Goal: Information Seeking & Learning: Learn about a topic

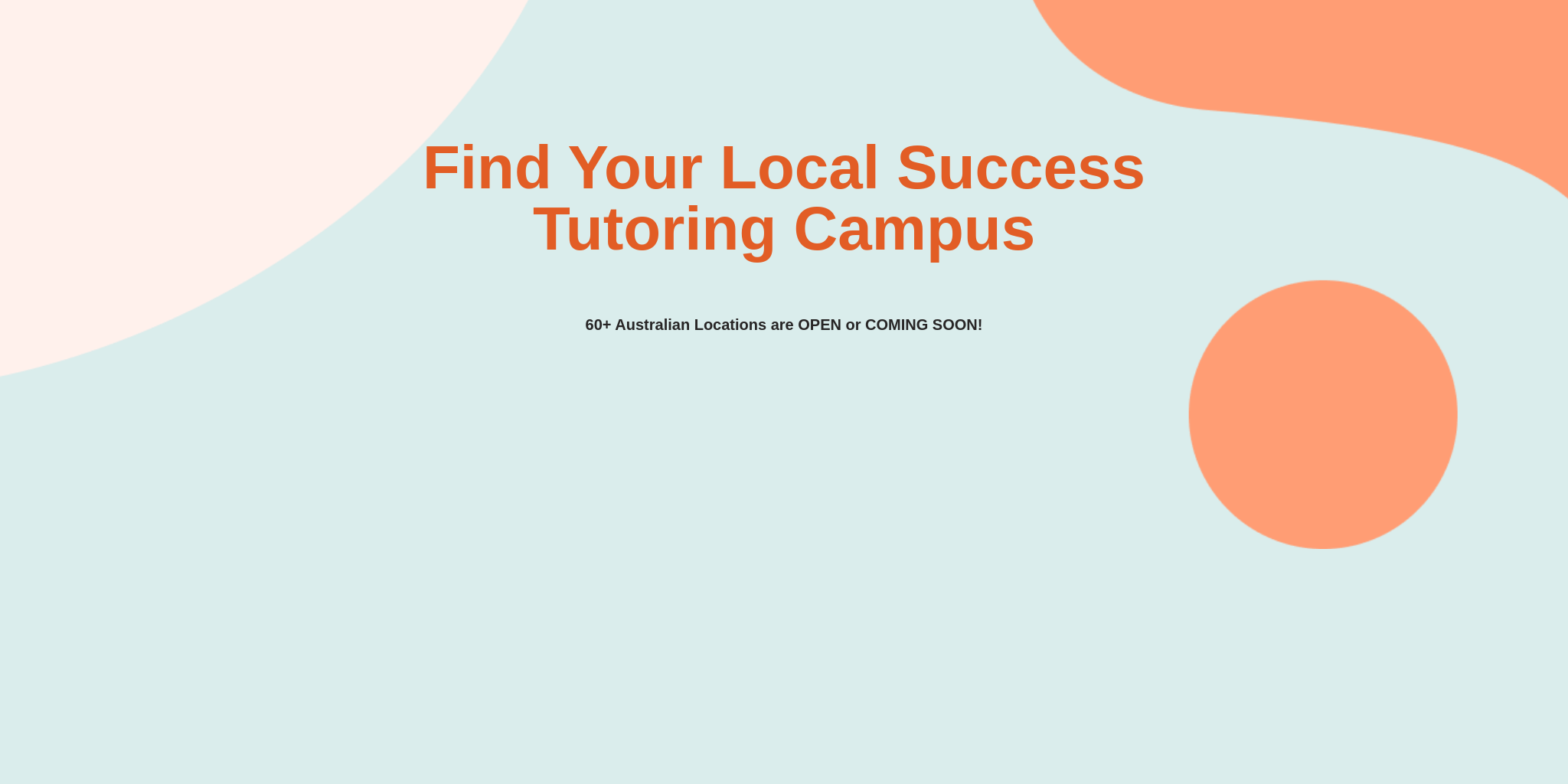
scroll to position [121, 0]
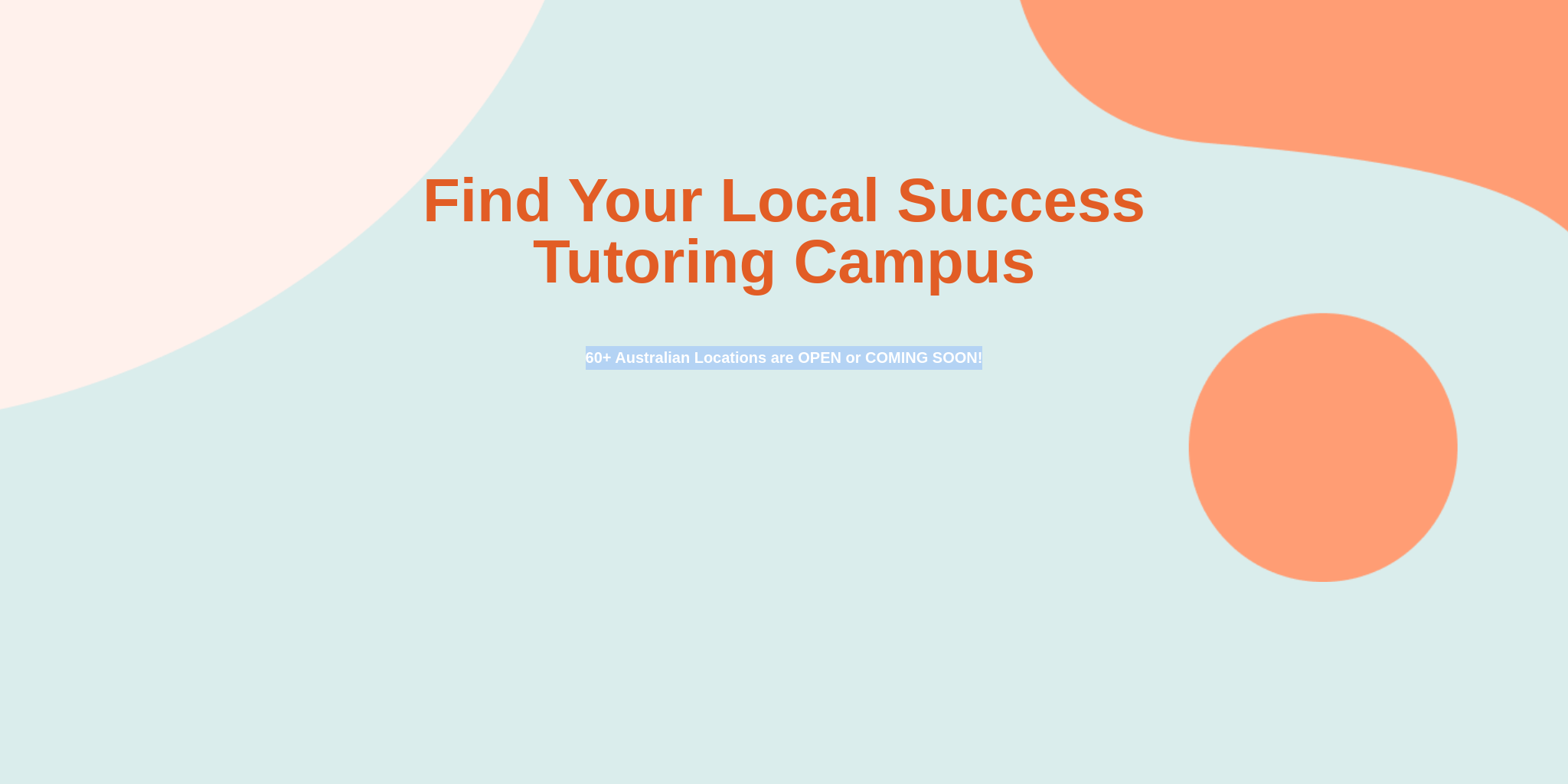
drag, startPoint x: 585, startPoint y: 357, endPoint x: 988, endPoint y: 351, distance: 403.0
click at [988, 351] on div "Find Your Local Success Tutoring Campus 60+ Australian Locations are OPEN or CO…" at bounding box center [784, 269] width 1225 height 200
click at [748, 362] on h3 "60+ Australian Locations are OPEN or COMING SOON!" at bounding box center [784, 357] width 397 height 23
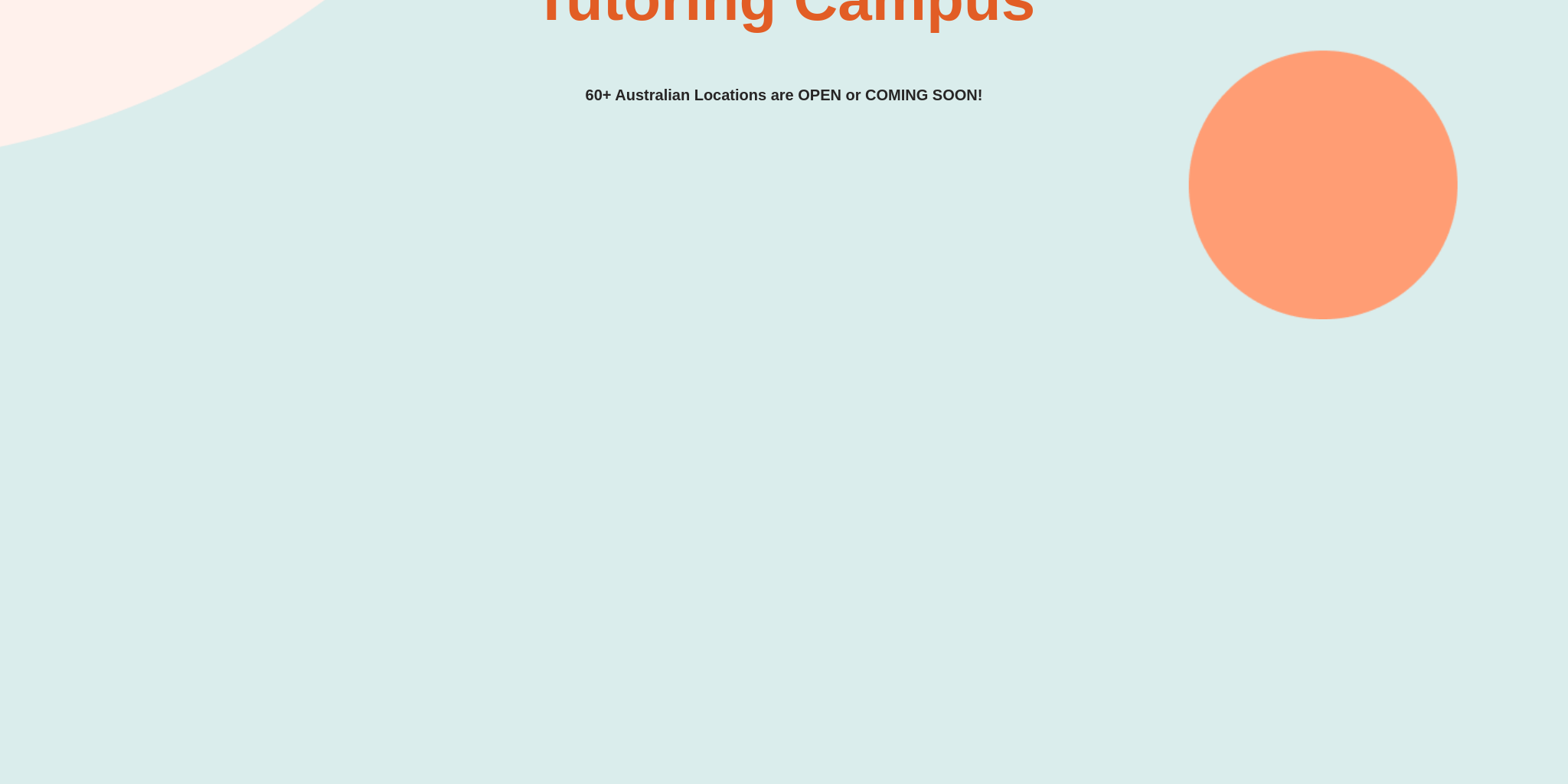
scroll to position [396, 0]
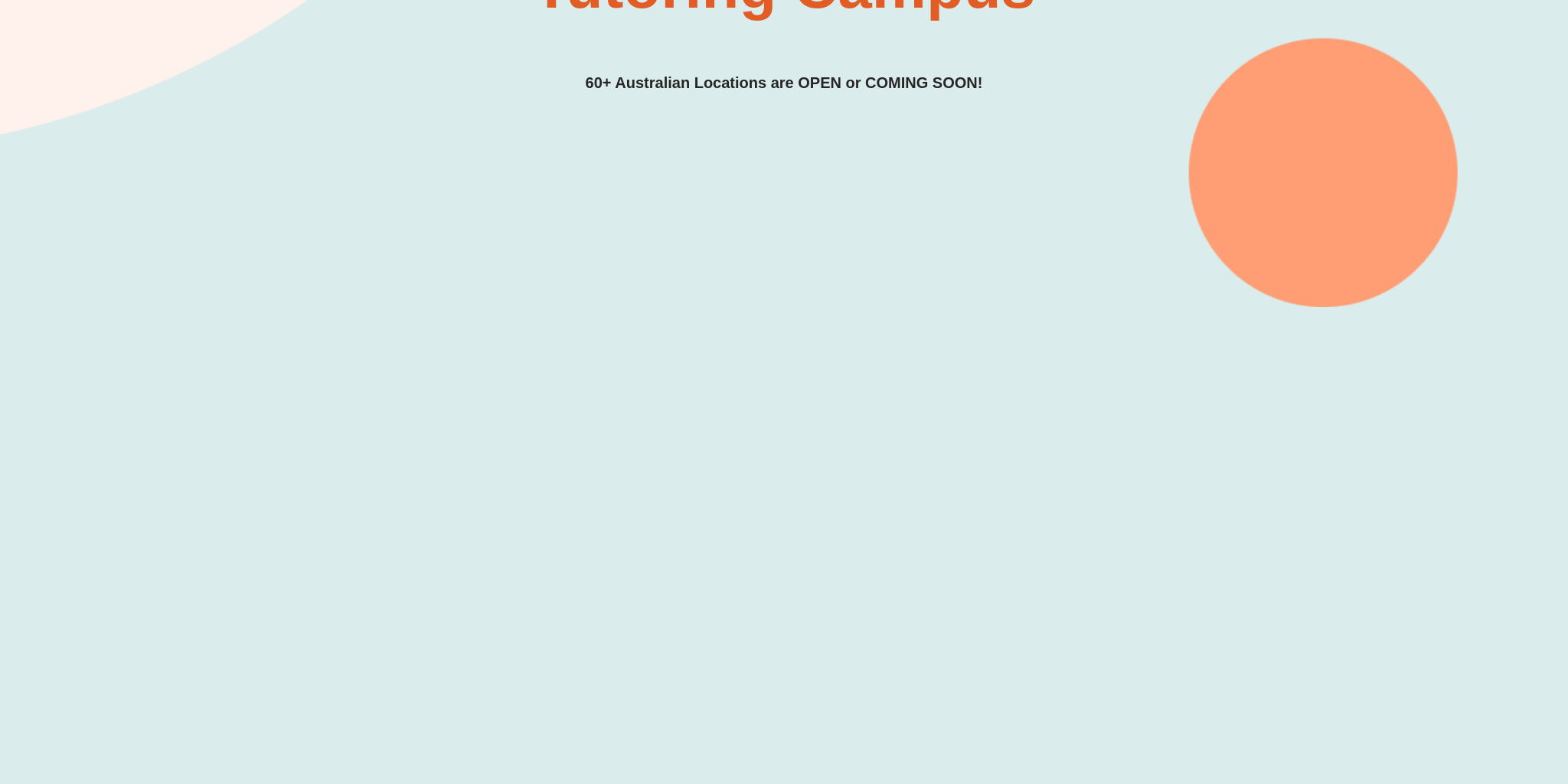
drag, startPoint x: 1270, startPoint y: 472, endPoint x: 1250, endPoint y: 360, distance: 113.8
click at [1250, 360] on div at bounding box center [784, 540] width 1568 height 467
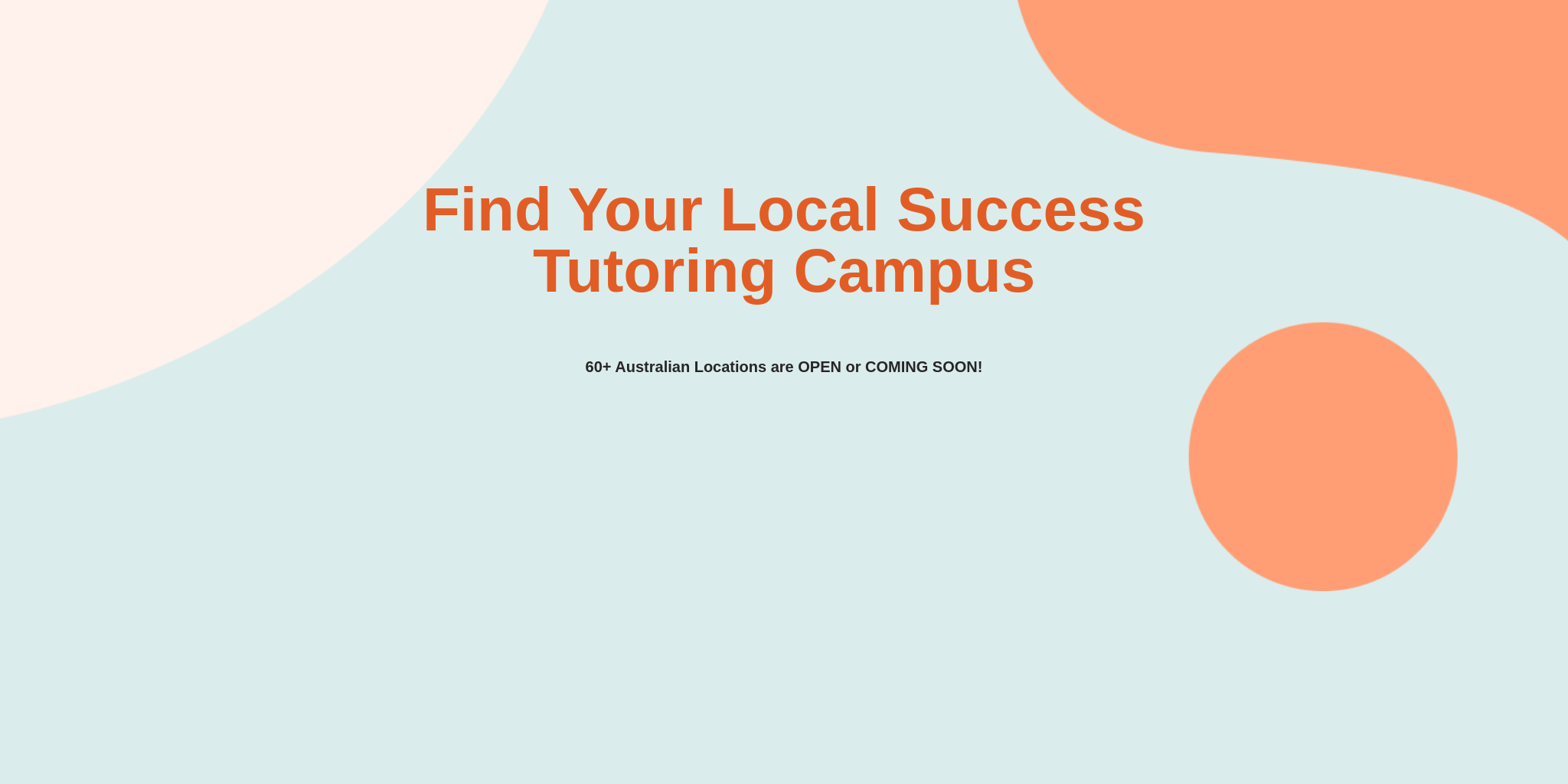
scroll to position [0, 0]
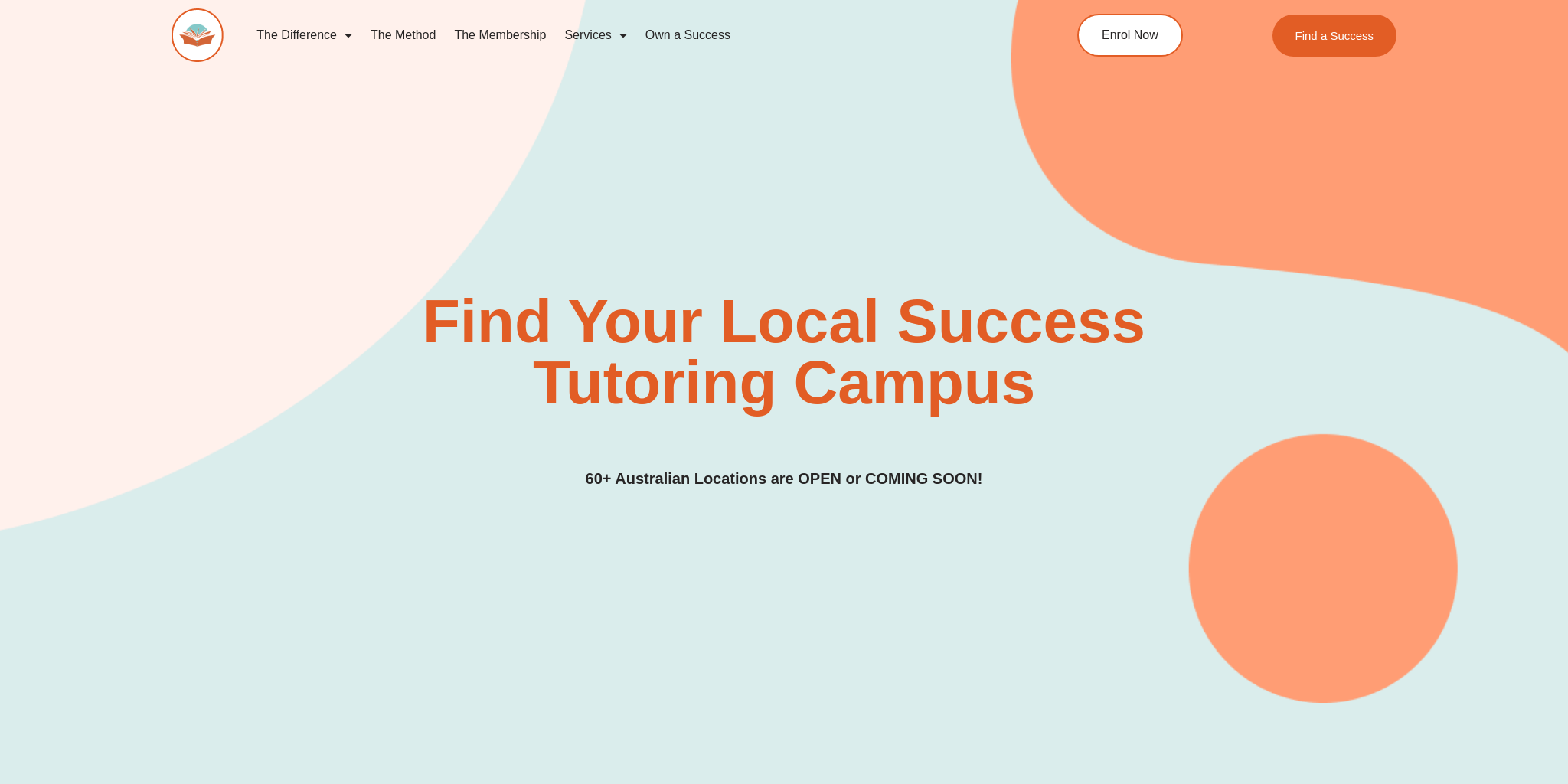
click at [409, 31] on link "The Method" at bounding box center [403, 36] width 83 height 36
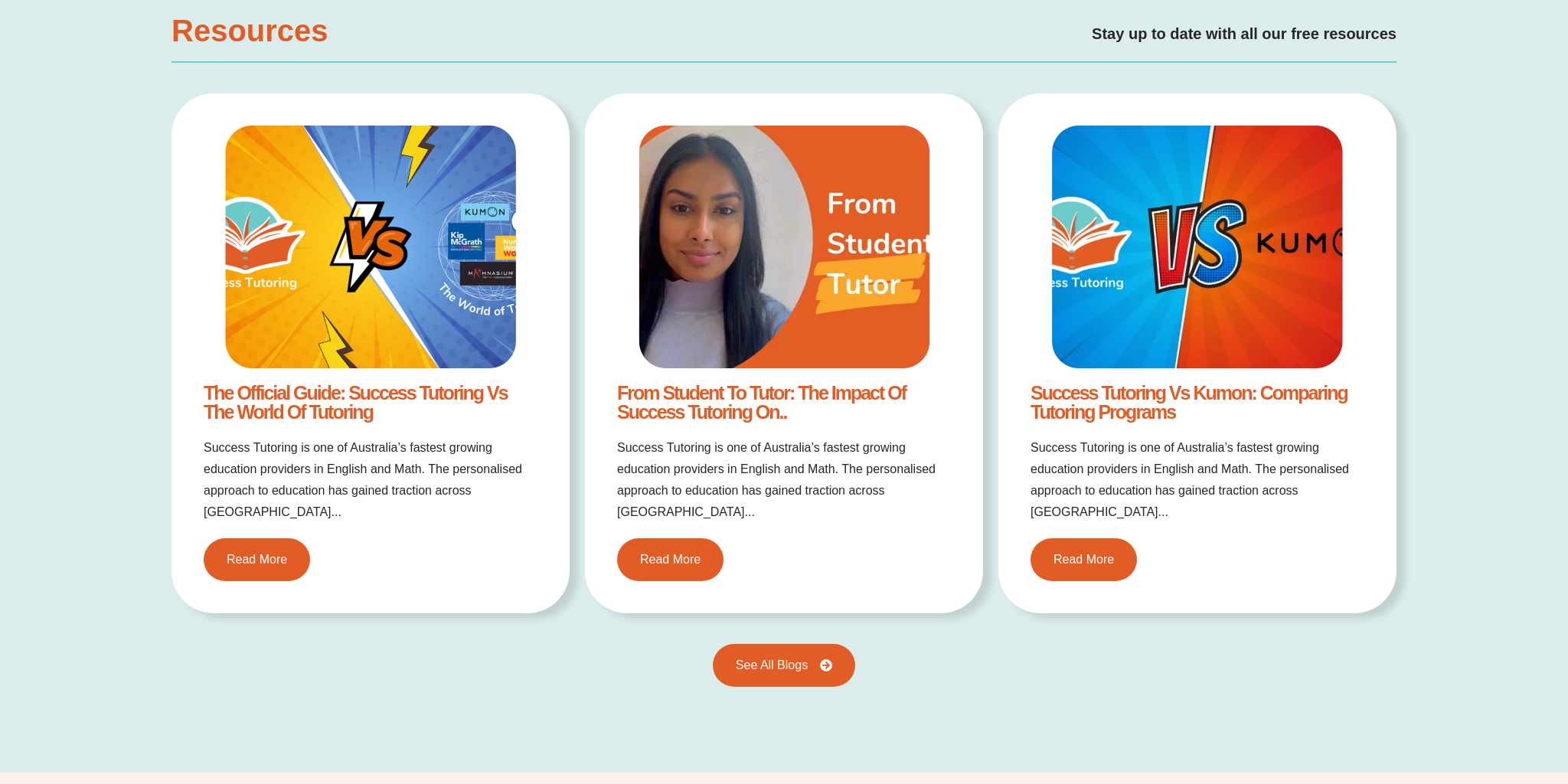
scroll to position [2696, 0]
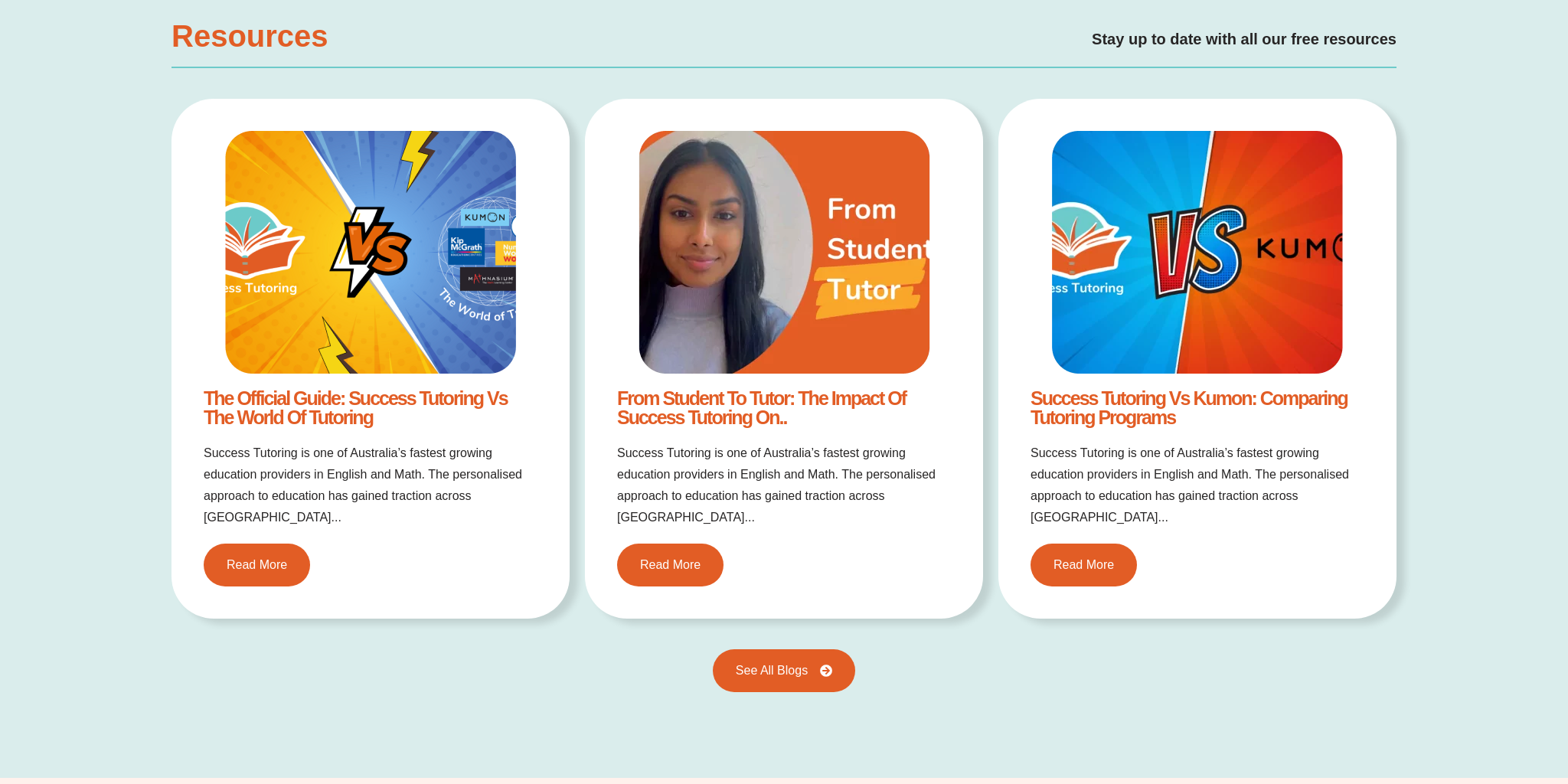
click at [720, 394] on link "From Student to Tutor: The Impact of Success Tutoring on.." at bounding box center [762, 407] width 288 height 40
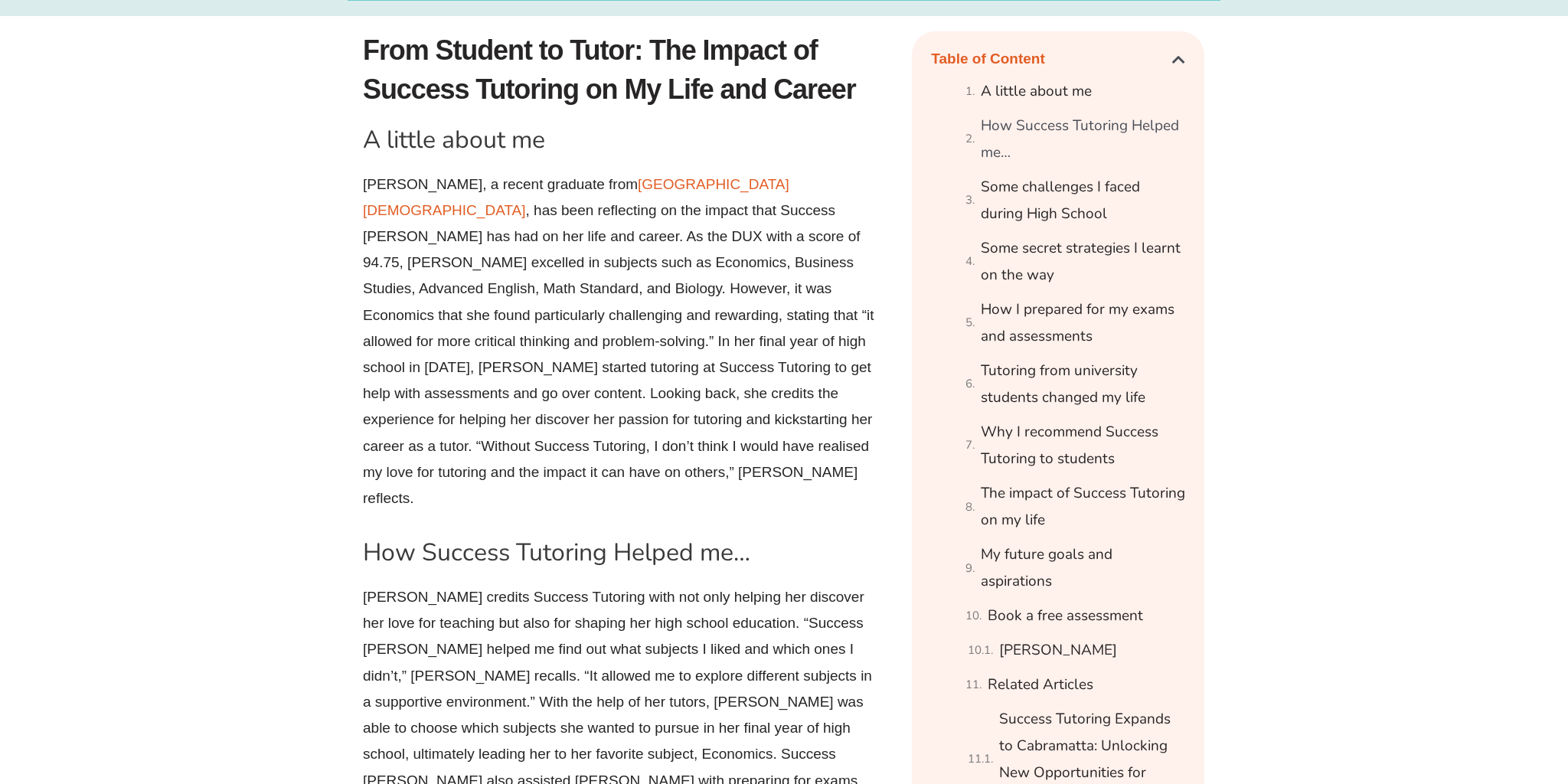
scroll to position [886, 0]
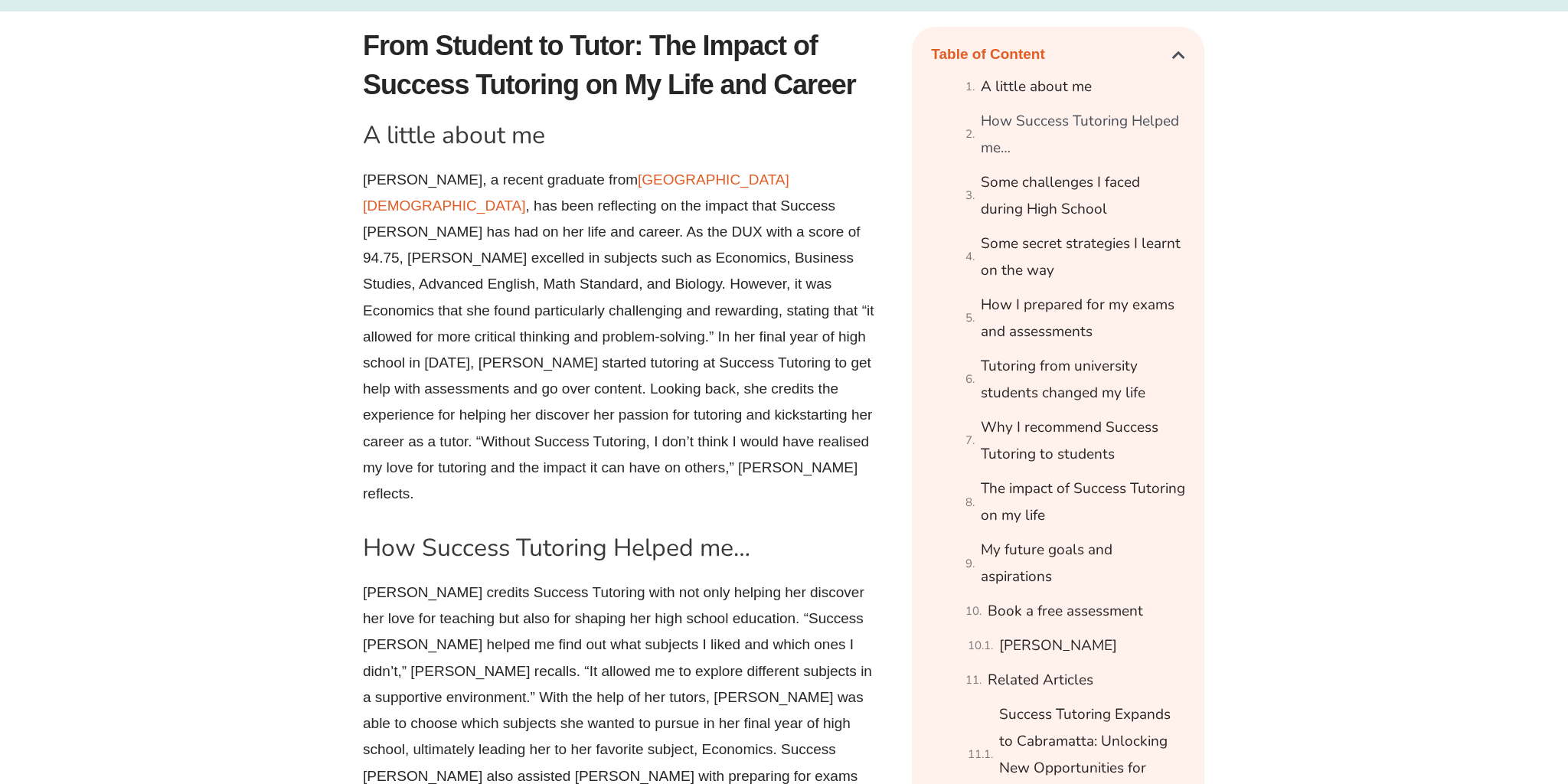
click at [384, 175] on p "Ishika, a recent graduate from Mamre Anglican School , has been reflecting on t…" at bounding box center [619, 337] width 513 height 341
click at [797, 238] on p "Ishika, a recent graduate from Mamre Anglican School , has been reflecting on t…" at bounding box center [619, 337] width 513 height 341
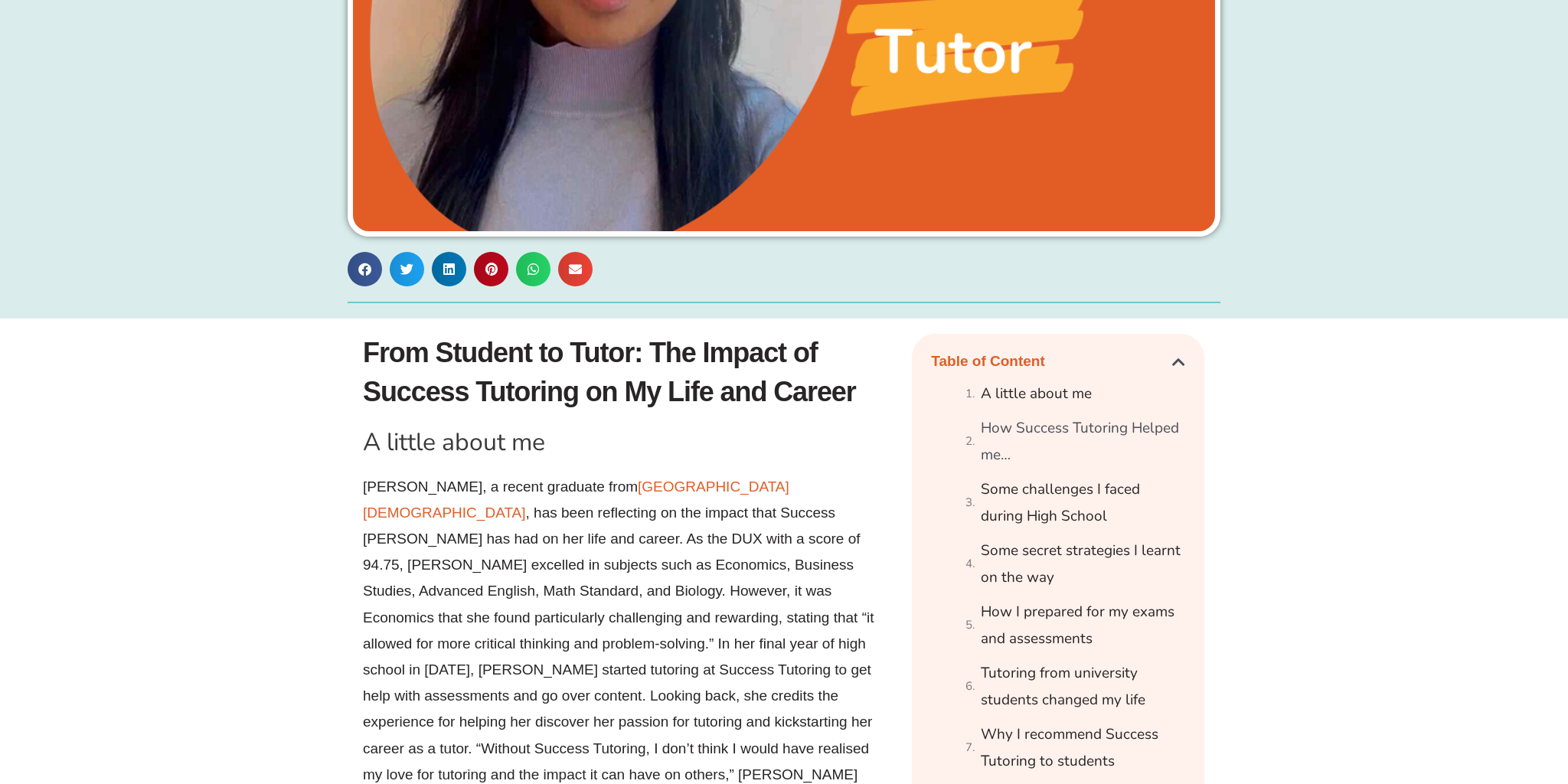
scroll to position [0, 0]
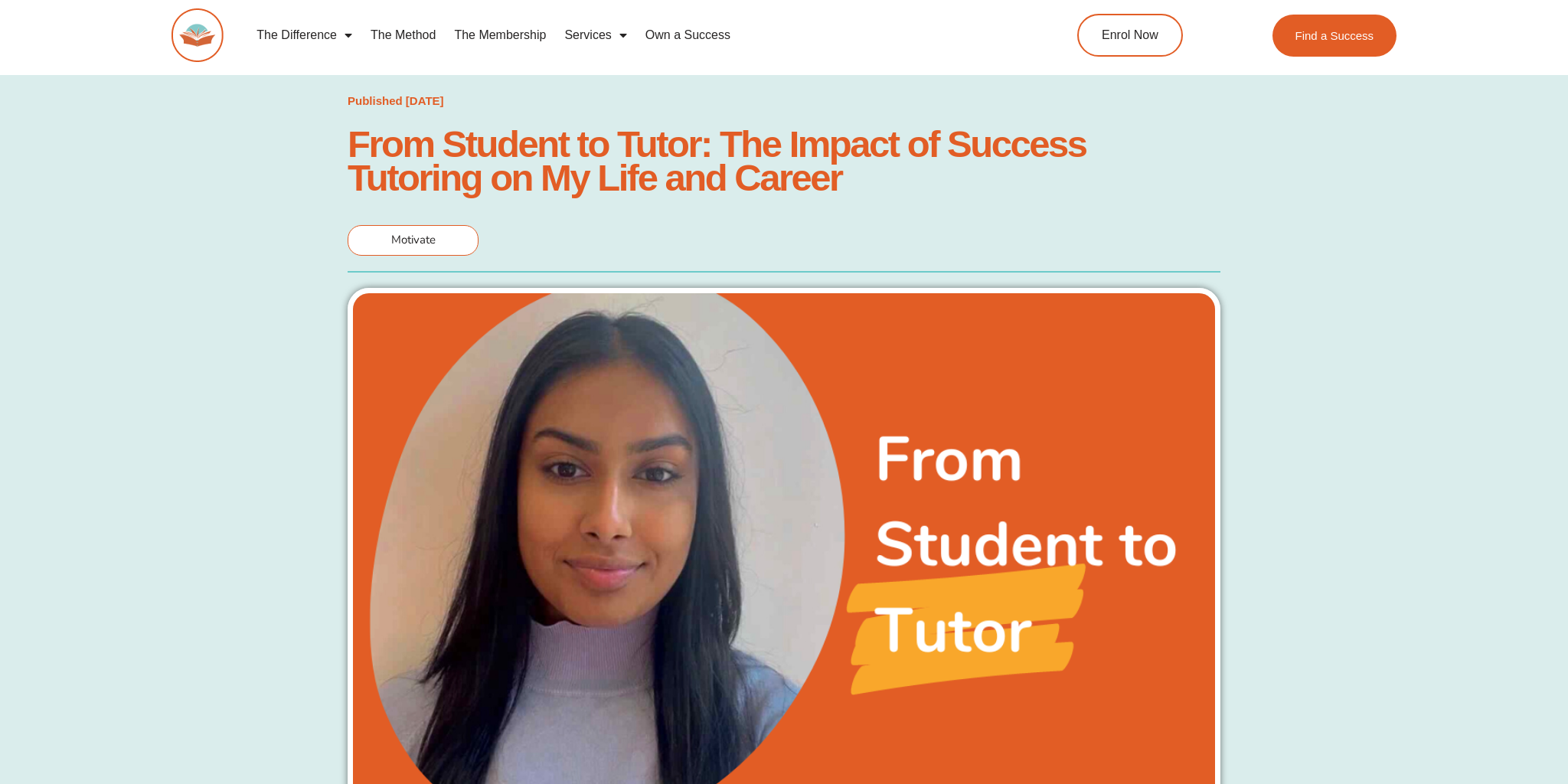
click at [298, 35] on link "The Difference" at bounding box center [304, 36] width 114 height 36
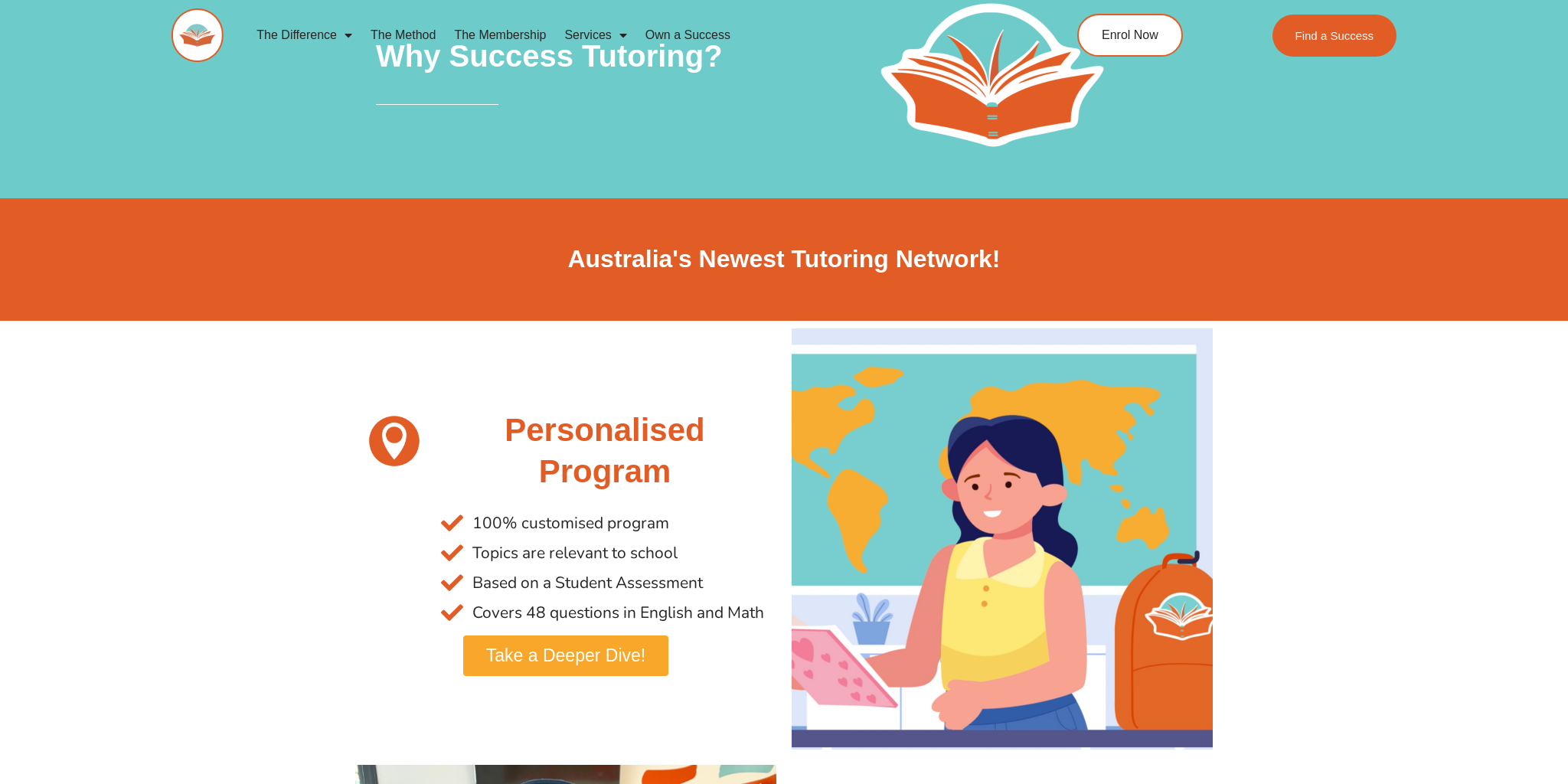
click at [599, 37] on link "Services" at bounding box center [596, 36] width 81 height 36
click at [599, 37] on link "Services" at bounding box center [596, 36] width 81 height 36
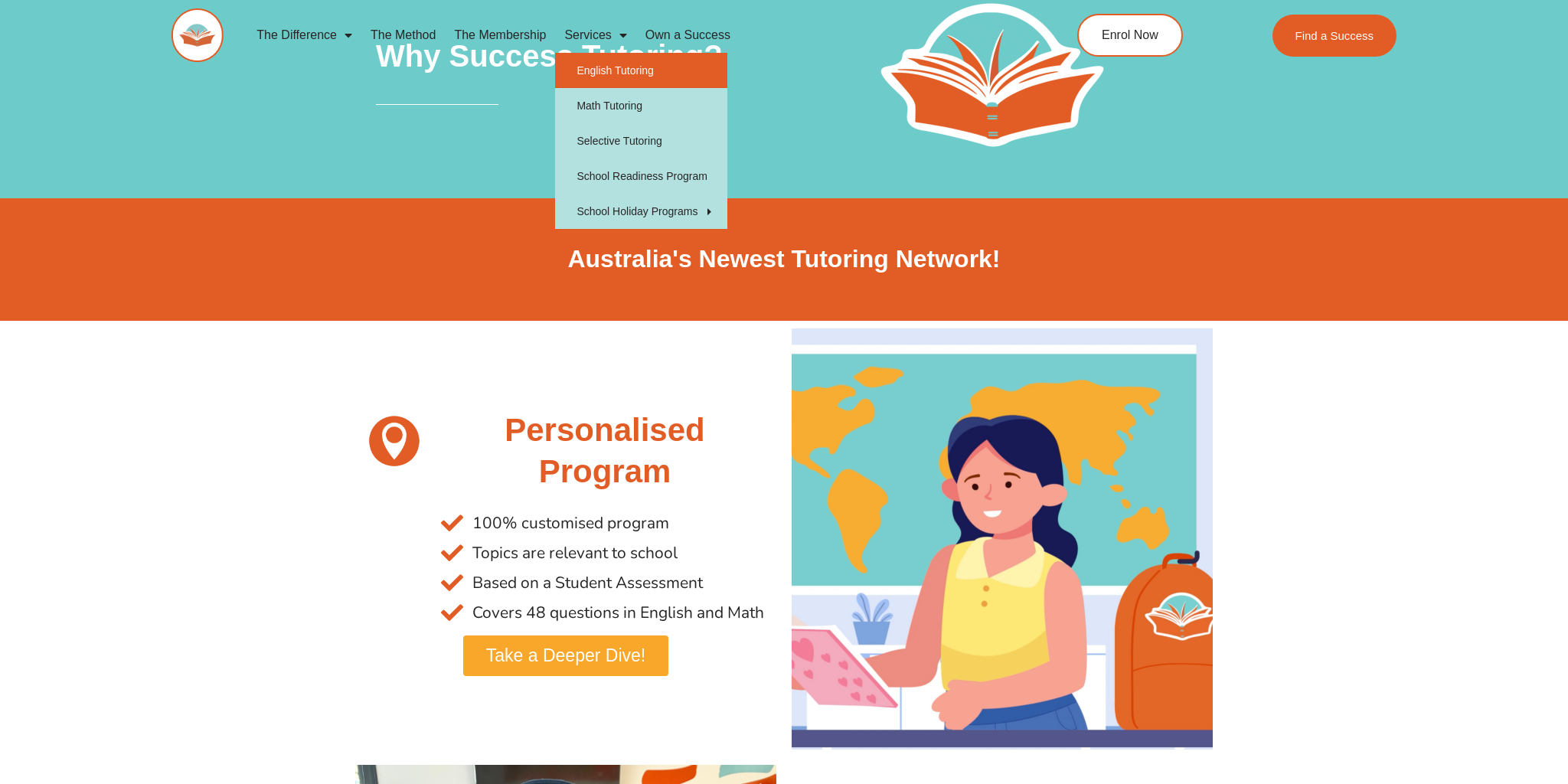
click at [598, 67] on link "English Tutoring" at bounding box center [642, 70] width 172 height 36
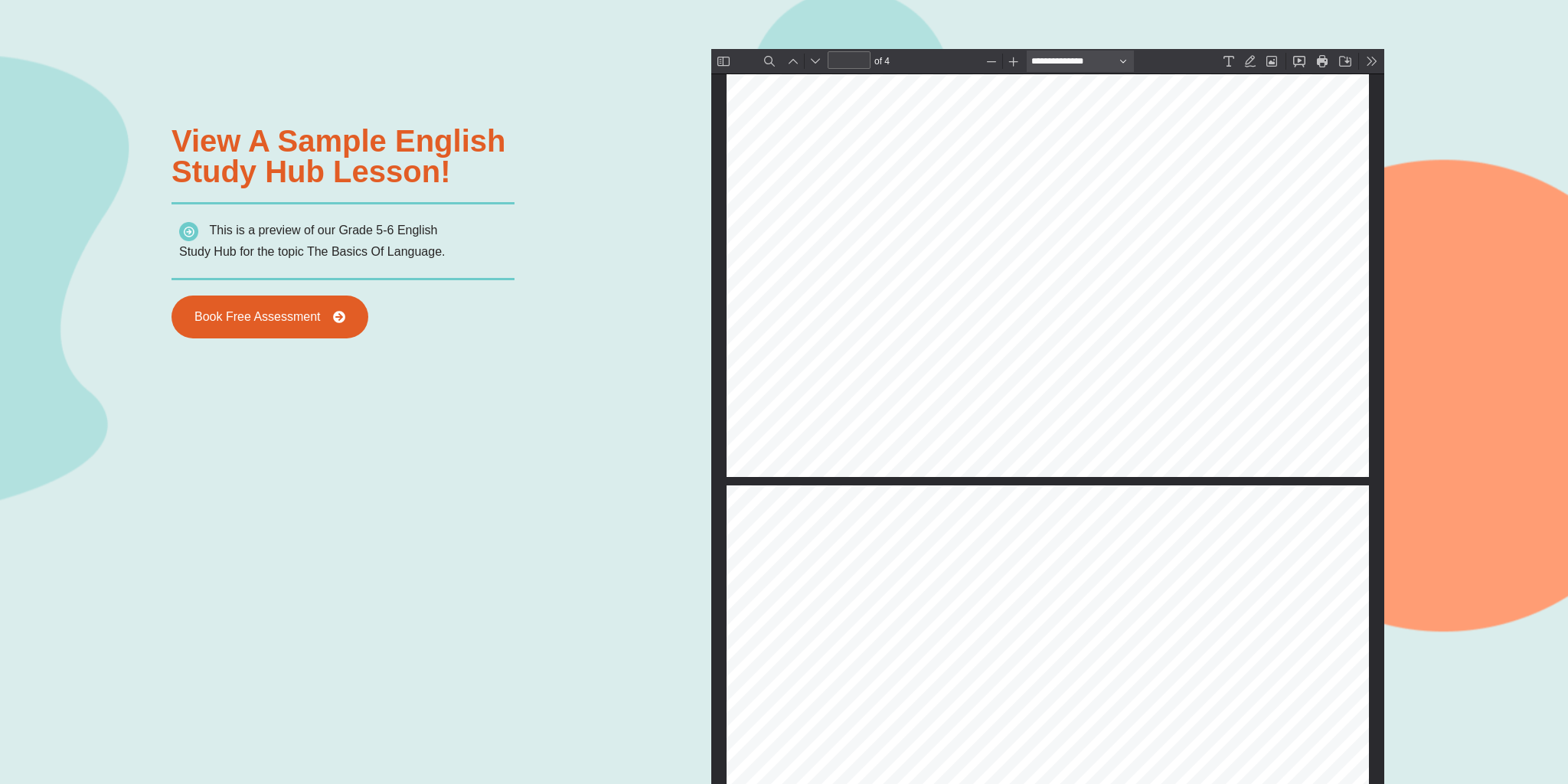
type input "*"
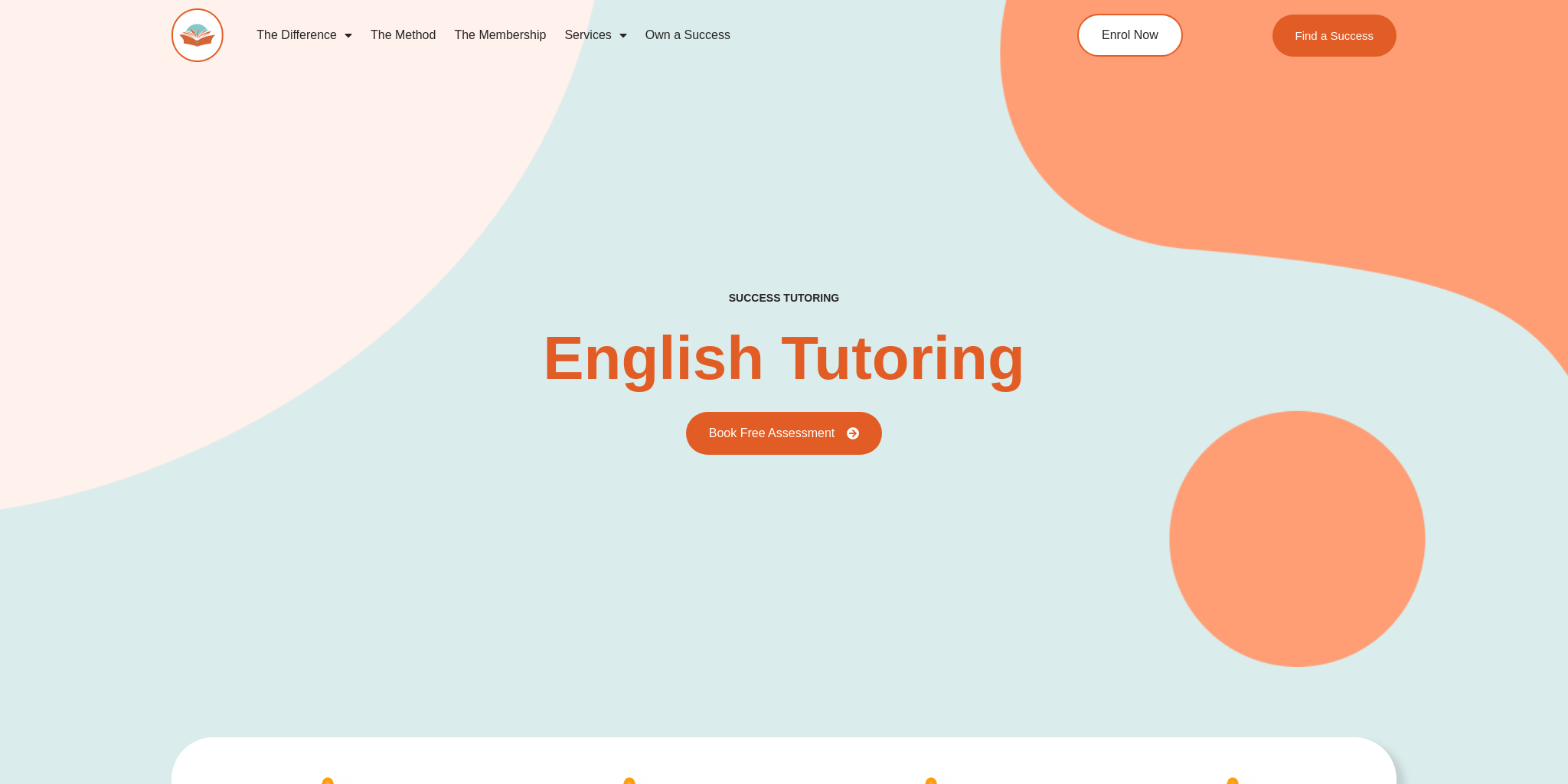
click at [608, 32] on link "Services" at bounding box center [596, 36] width 81 height 36
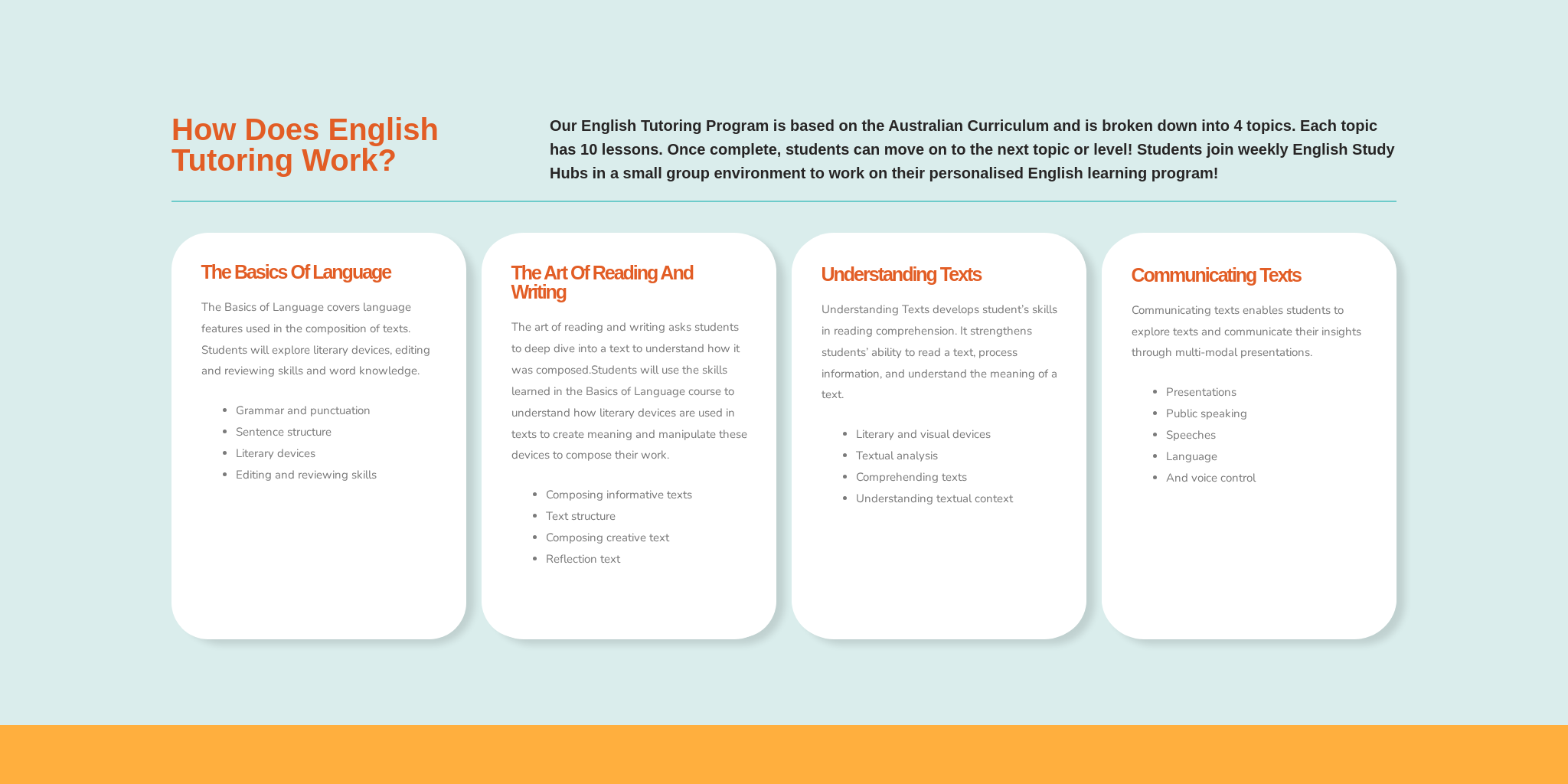
scroll to position [984, 0]
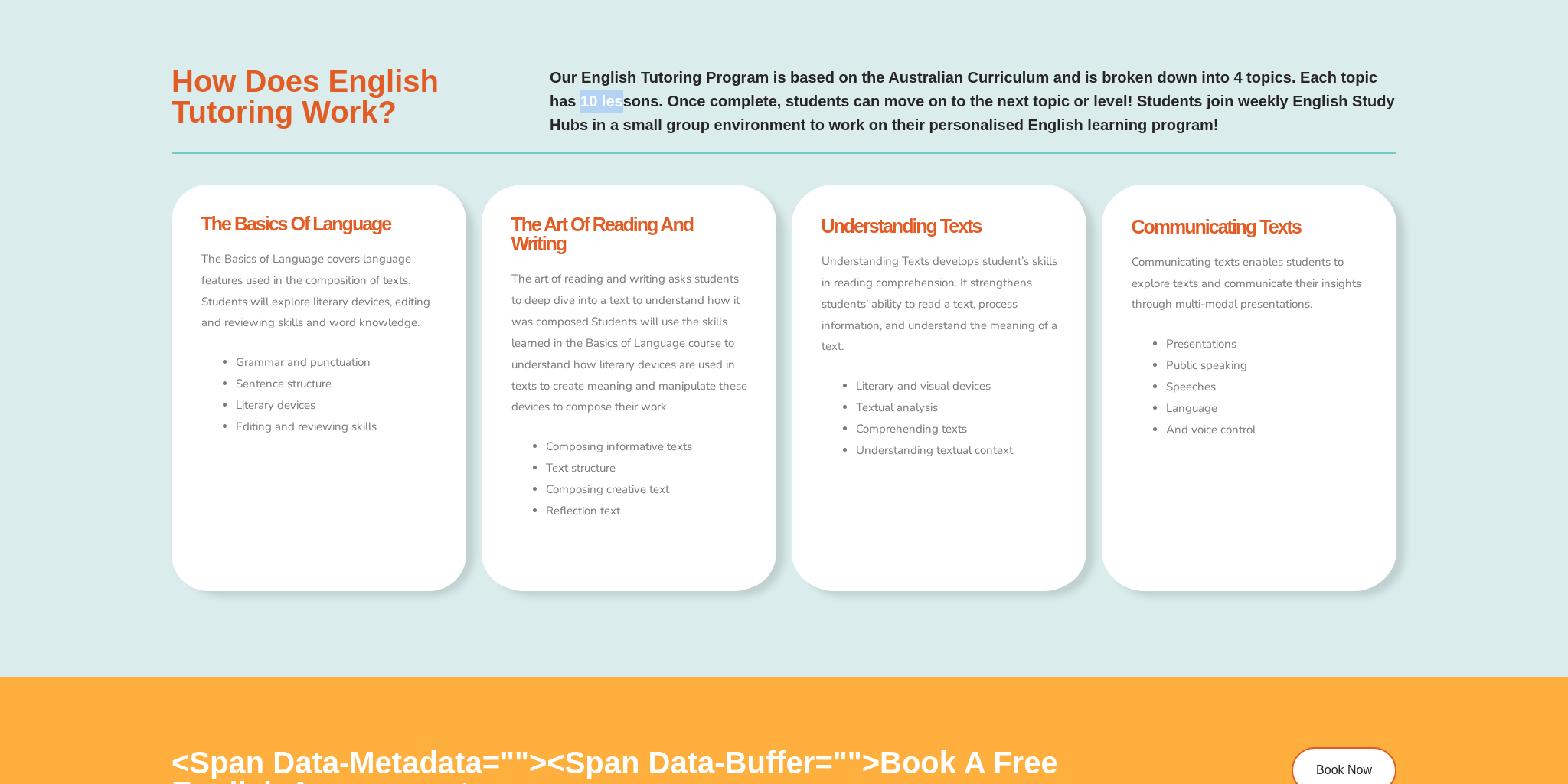
drag, startPoint x: 584, startPoint y: 101, endPoint x: 665, endPoint y: 99, distance: 81.0
click at [638, 98] on p "Our English Tutoring Program is based on the Australian Curriculum and is broke…" at bounding box center [973, 101] width 847 height 71
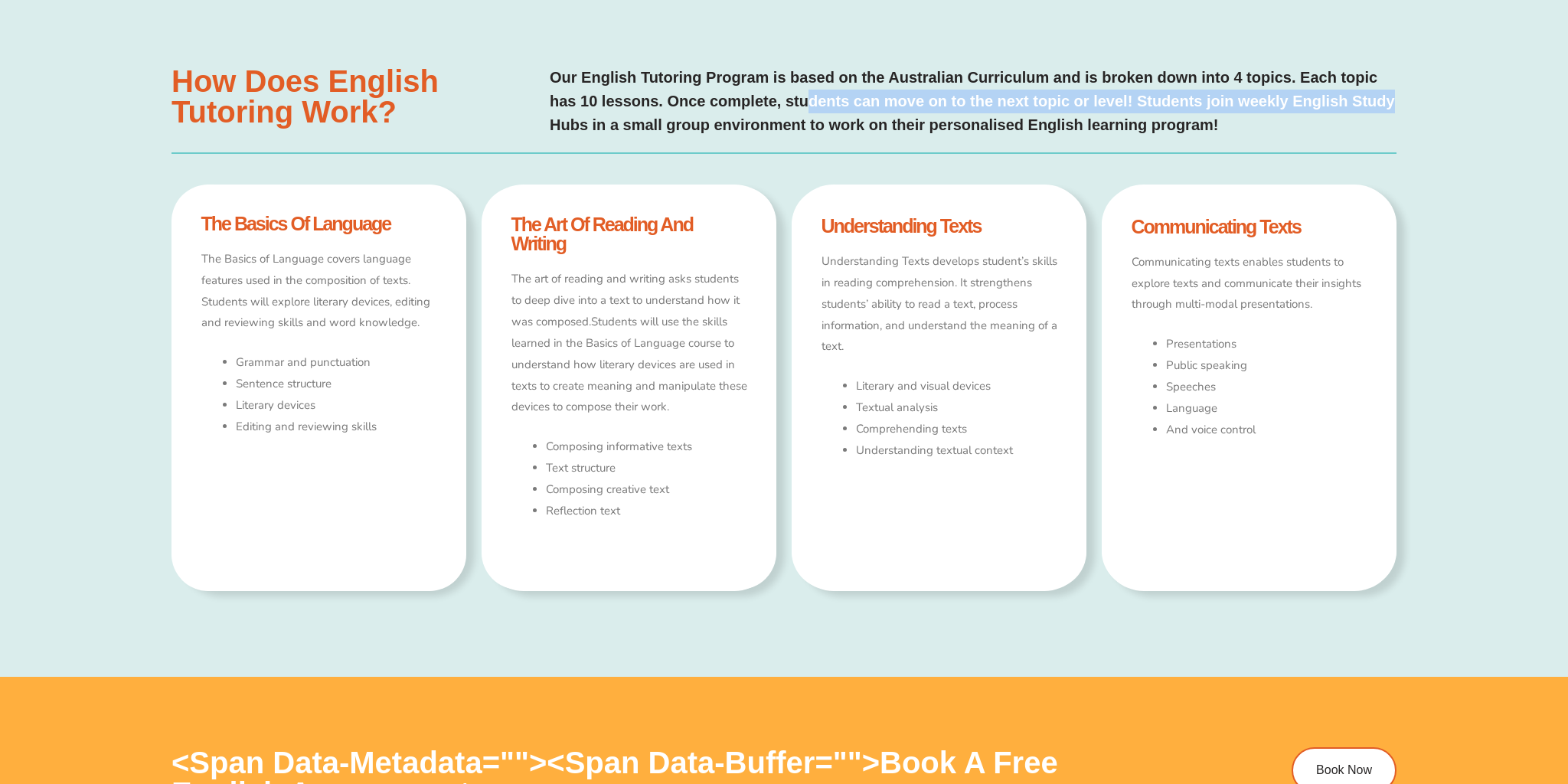
drag, startPoint x: 810, startPoint y: 99, endPoint x: 1419, endPoint y: 107, distance: 609.1
click at [1419, 107] on div "How Does english Tutoring Work? Our English Tutoring Program is based on the Au…" at bounding box center [784, 336] width 1568 height 682
drag, startPoint x: 1219, startPoint y: 95, endPoint x: 1241, endPoint y: 96, distance: 22.0
click at [1219, 96] on p "Our English Tutoring Program is based on the Australian Curriculum and is broke…" at bounding box center [973, 101] width 847 height 71
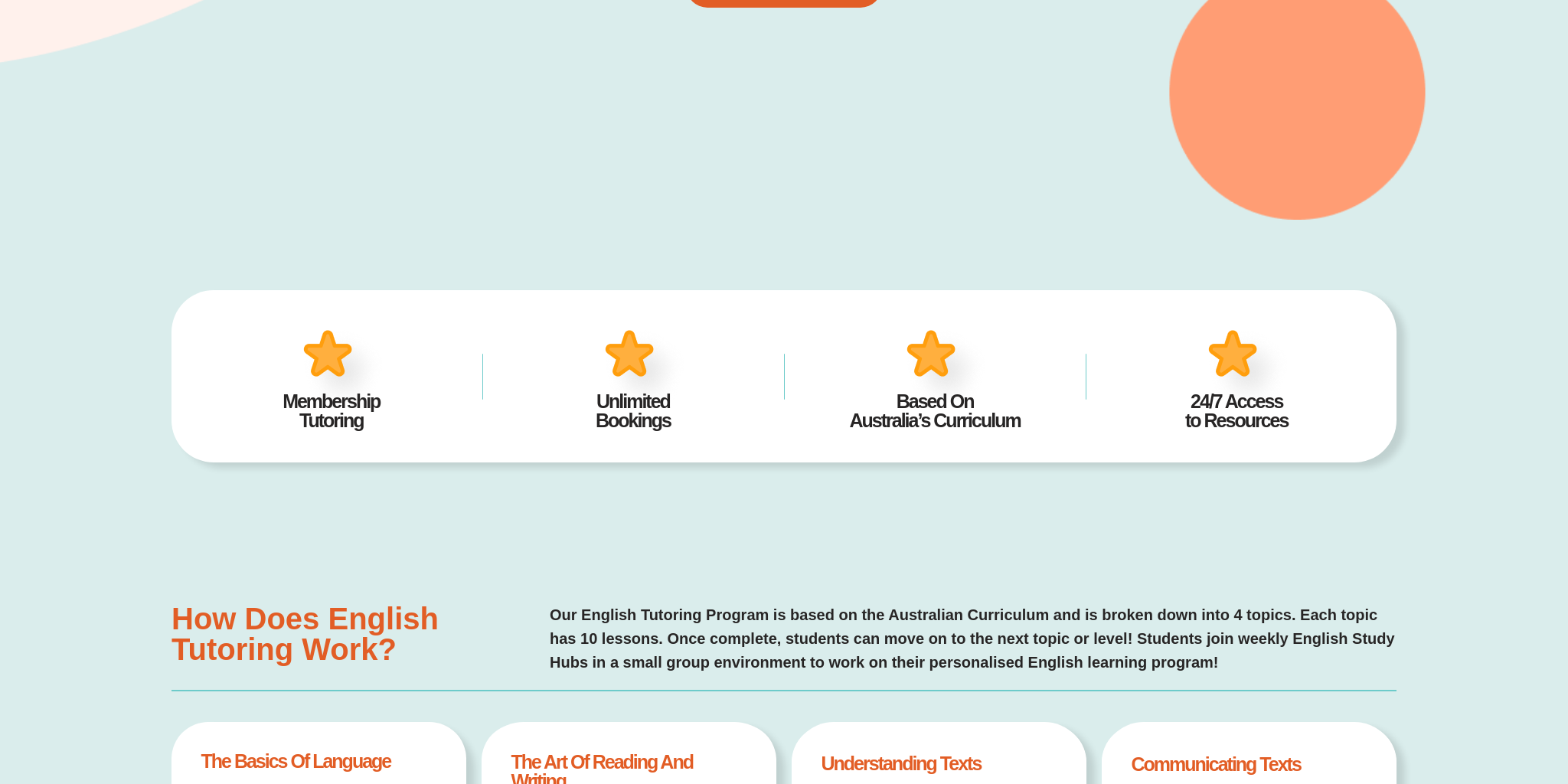
scroll to position [0, 0]
